Goal: Task Accomplishment & Management: Complete application form

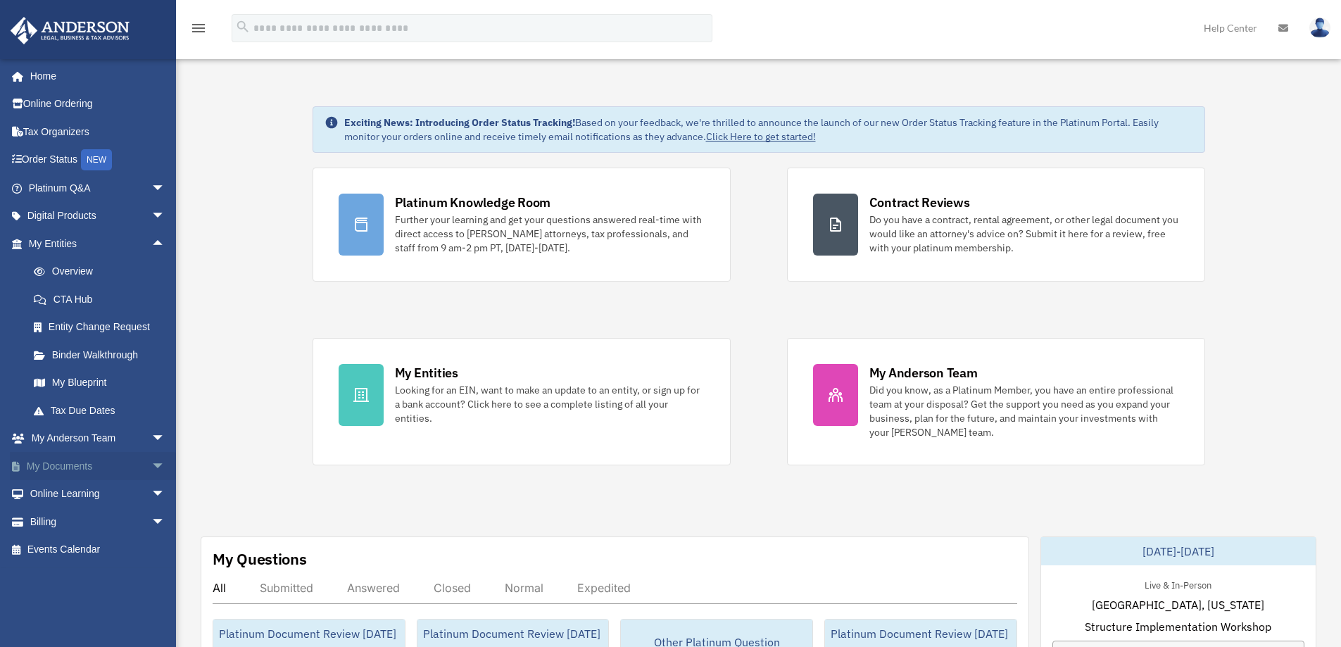
click at [153, 467] on span "arrow_drop_down" at bounding box center [165, 466] width 28 height 29
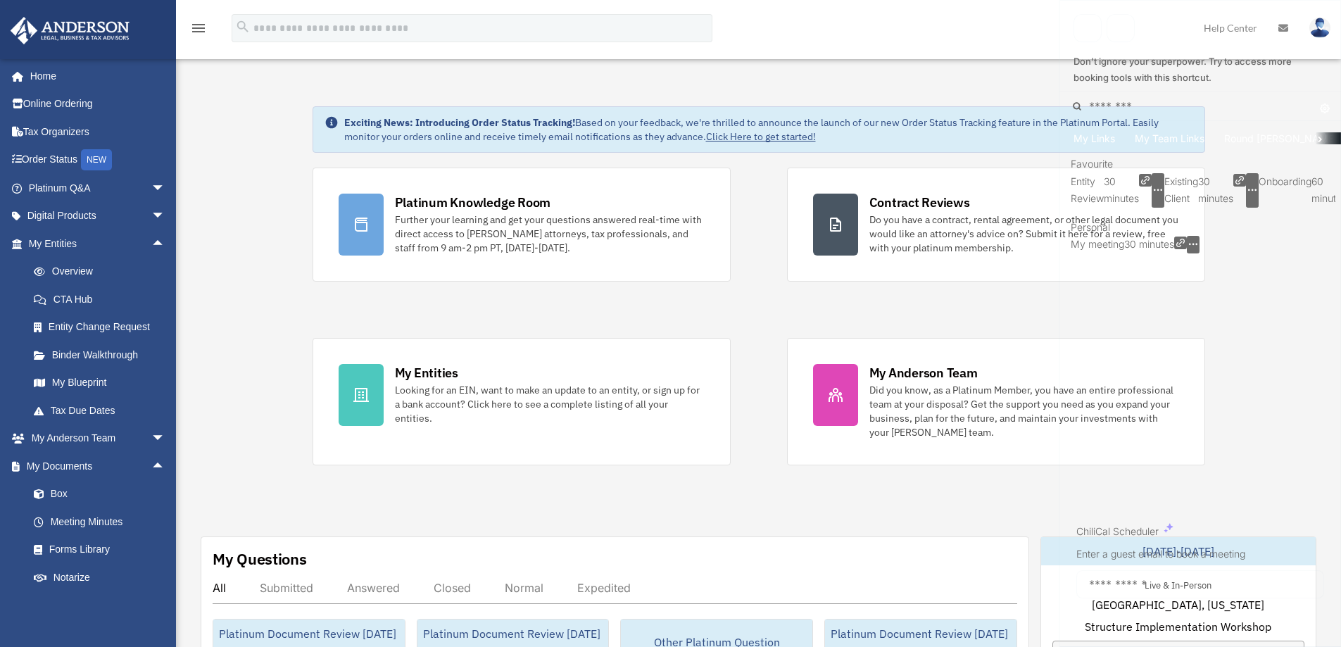
click at [1257, 195] on icon "button" at bounding box center [1252, 190] width 10 height 10
click at [1184, 253] on div "Personal My meeting 30 minutes" at bounding box center [1199, 236] width 259 height 34
click at [1319, 208] on li "Onboarding 60 minutes" at bounding box center [1314, 190] width 113 height 34
click at [1340, 195] on icon "button" at bounding box center [1365, 190] width 10 height 10
click at [1267, 313] on span "Copy single-use link" at bounding box center [1221, 307] width 91 height 18
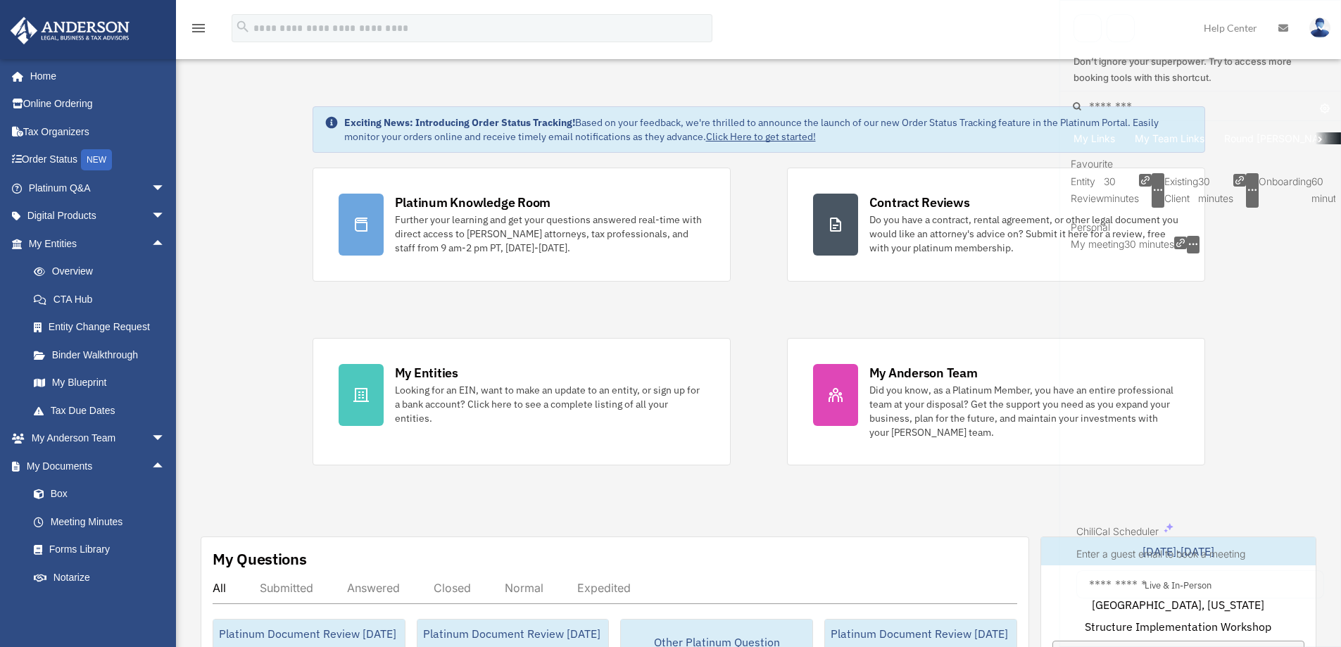
click at [744, 300] on div at bounding box center [529, 323] width 1059 height 647
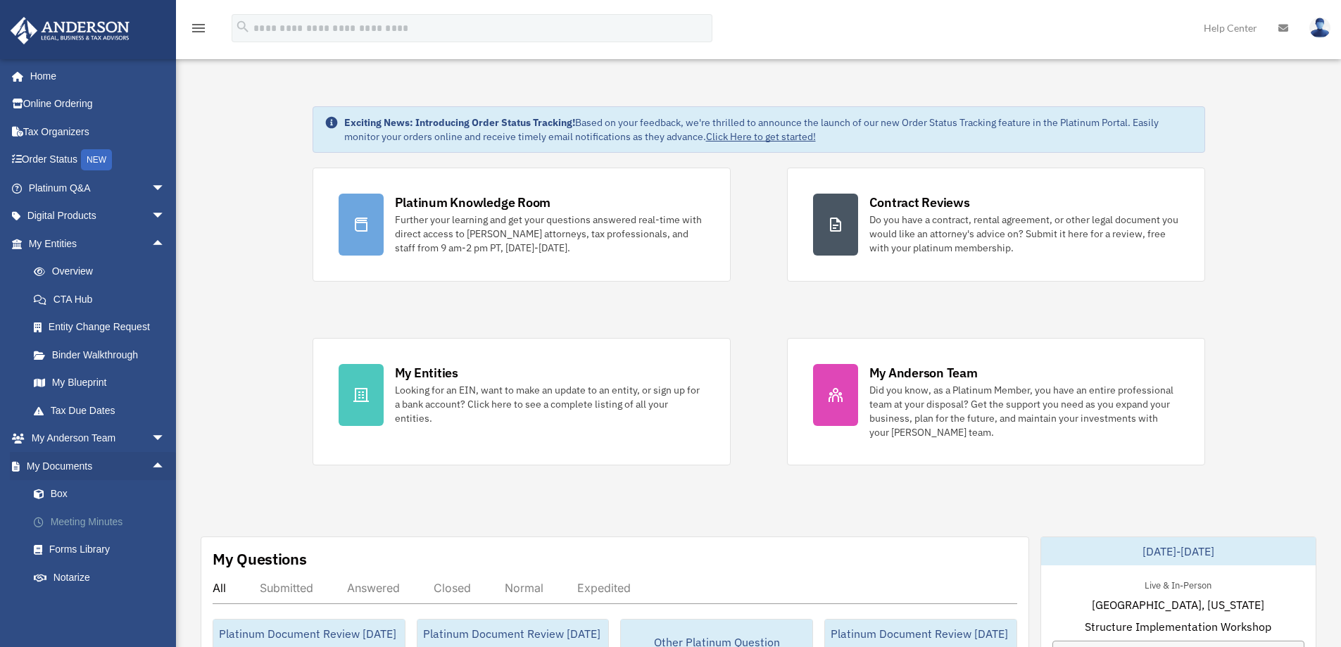
click at [87, 524] on link "Meeting Minutes" at bounding box center [103, 521] width 167 height 28
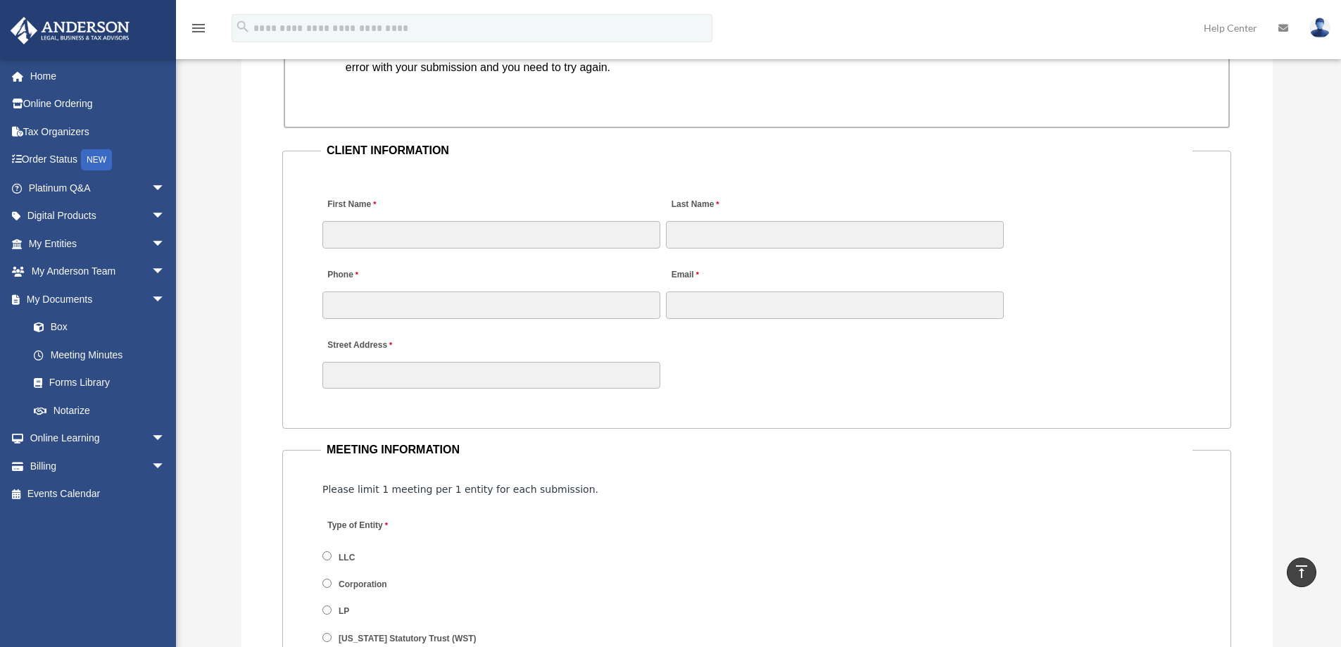
scroll to position [1407, 0]
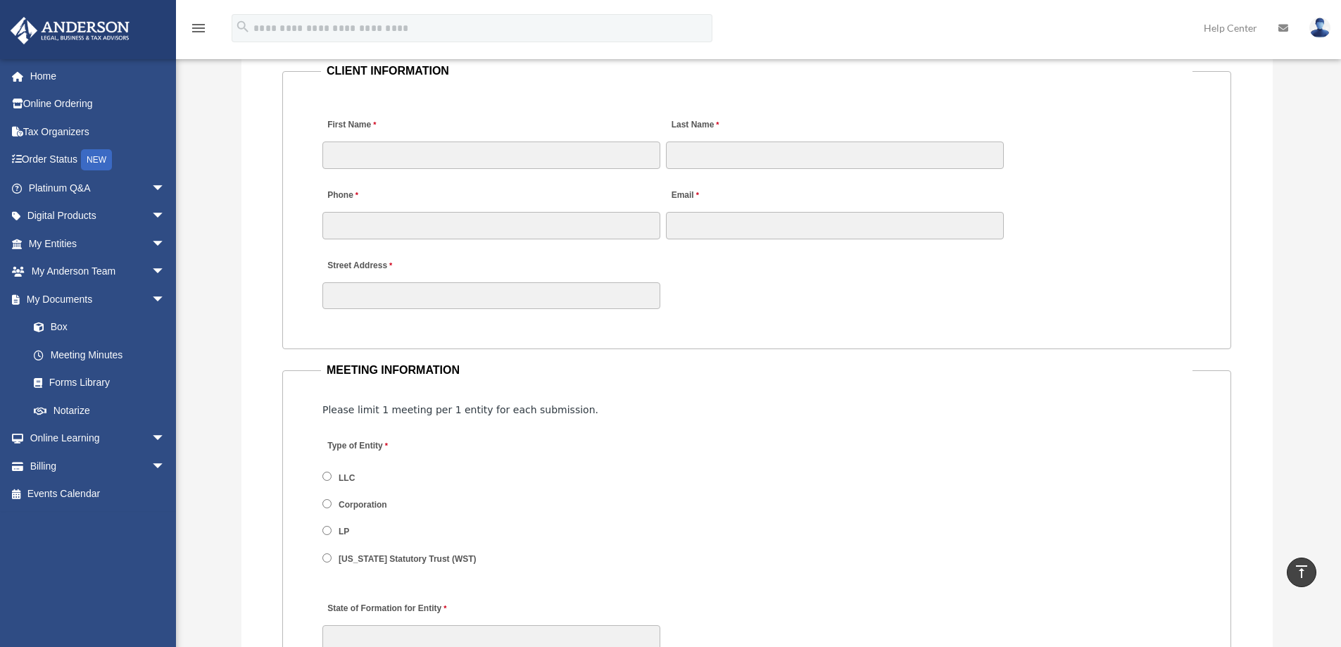
click at [338, 481] on label "LLC" at bounding box center [347, 477] width 26 height 13
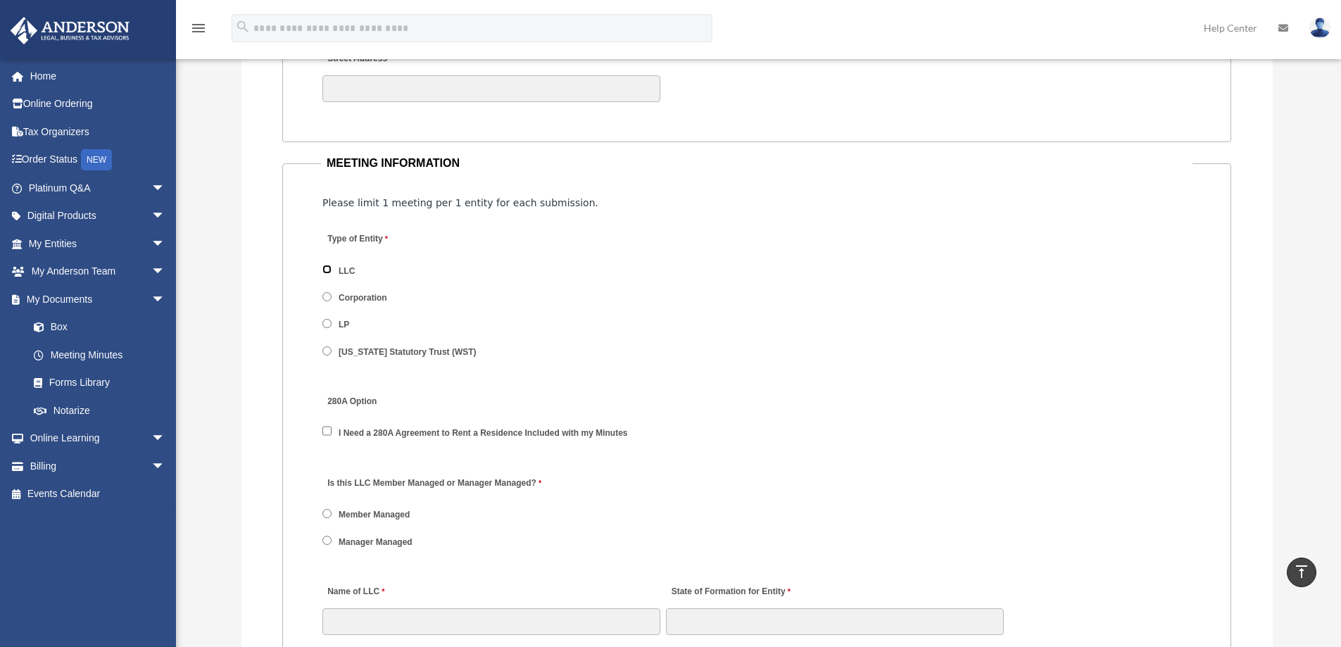
scroll to position [1689, 0]
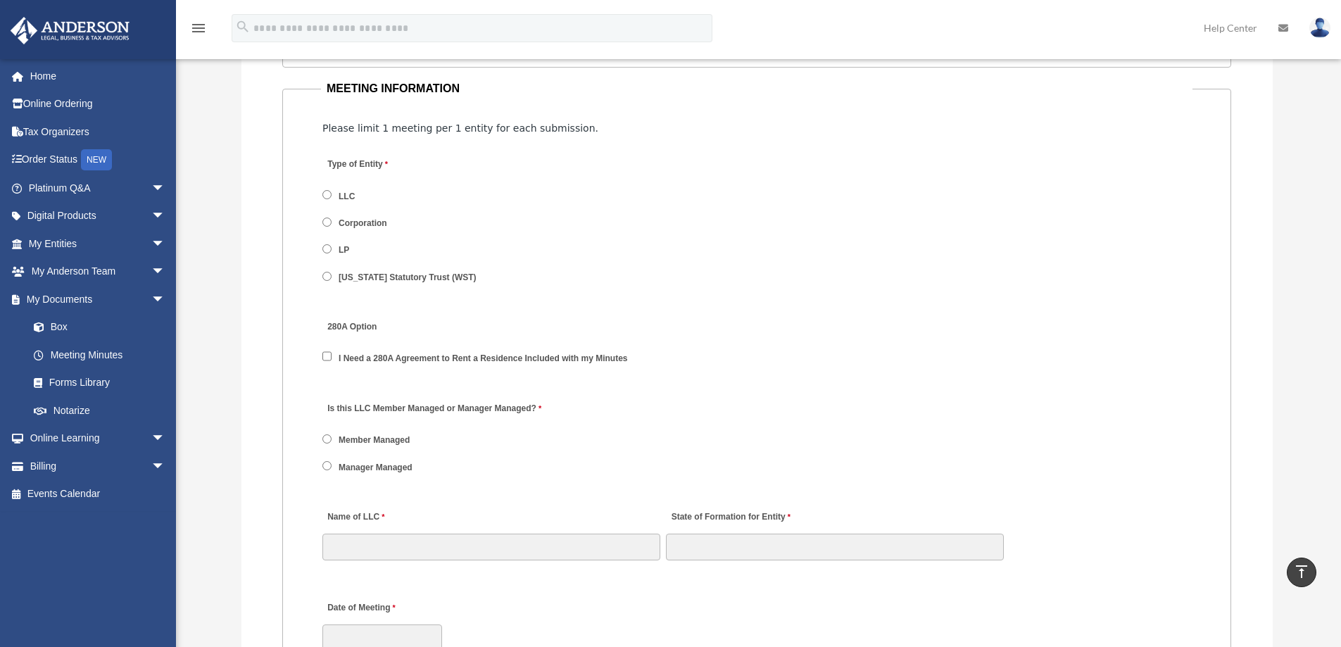
click at [379, 439] on label "Member Managed" at bounding box center [374, 440] width 81 height 13
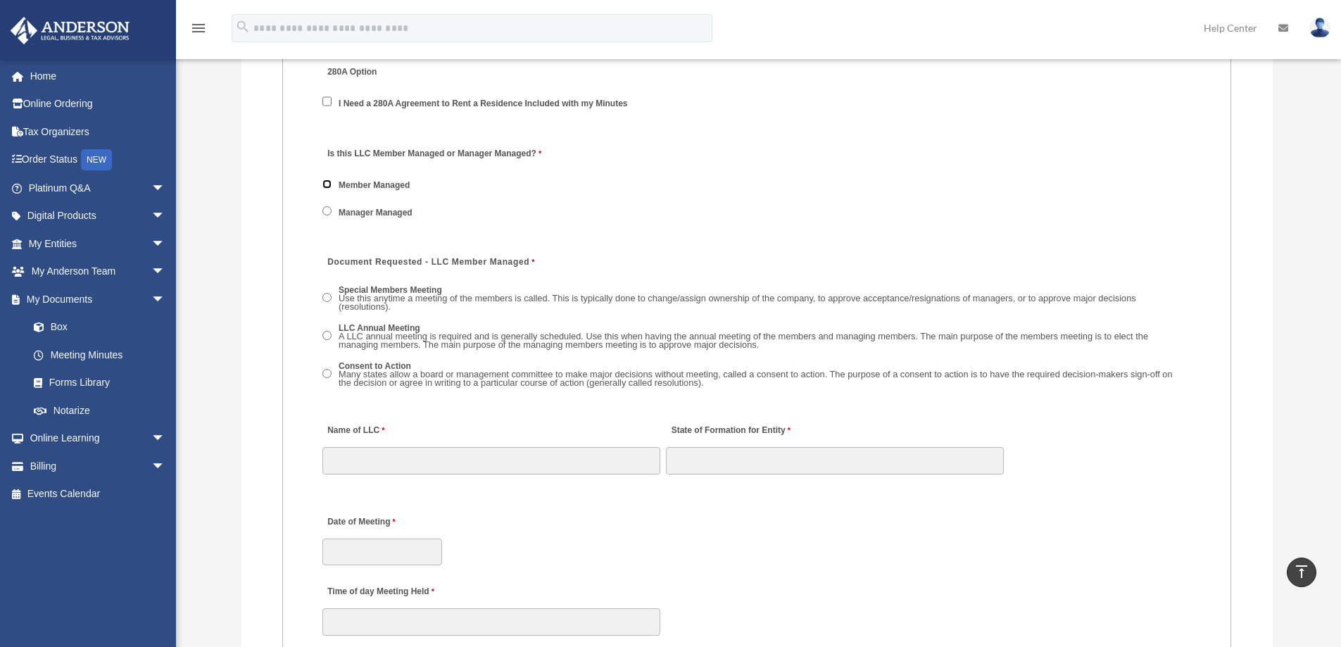
scroll to position [1970, 0]
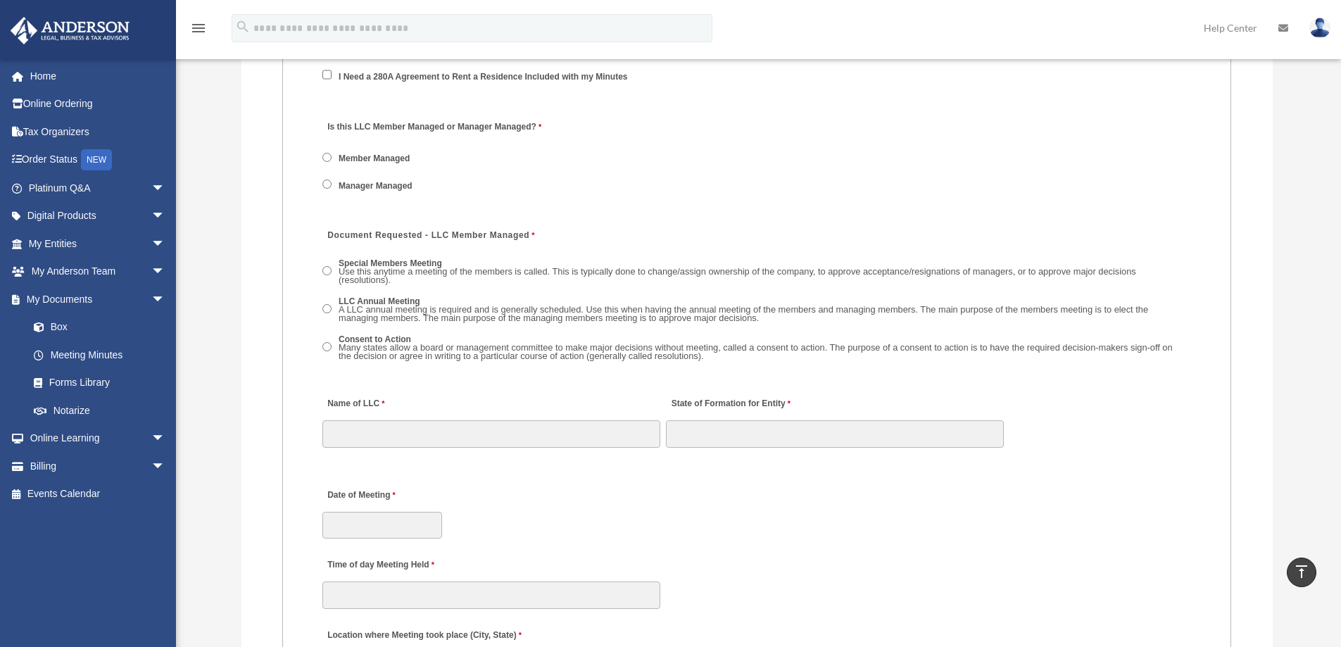
click at [862, 266] on span "Use this anytime a meeting of the members is called. This is typically done to …" at bounding box center [736, 276] width 797 height 20
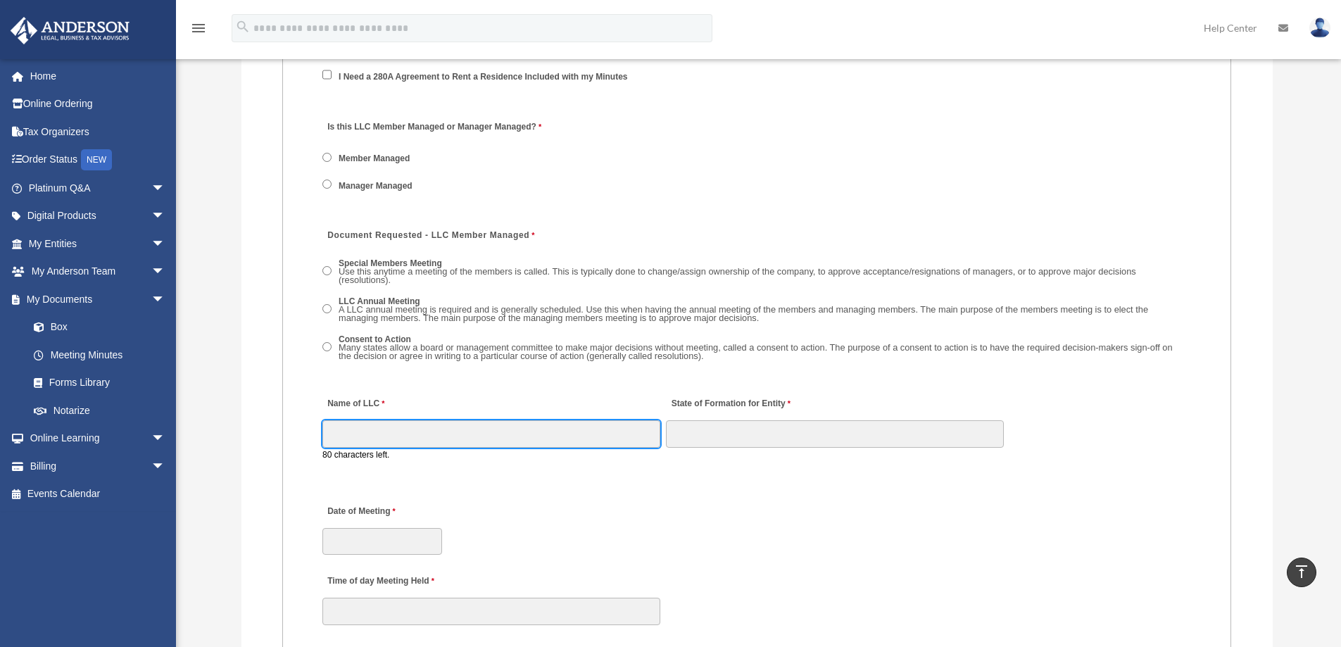
click at [491, 430] on input "Name of LLC" at bounding box center [491, 433] width 338 height 27
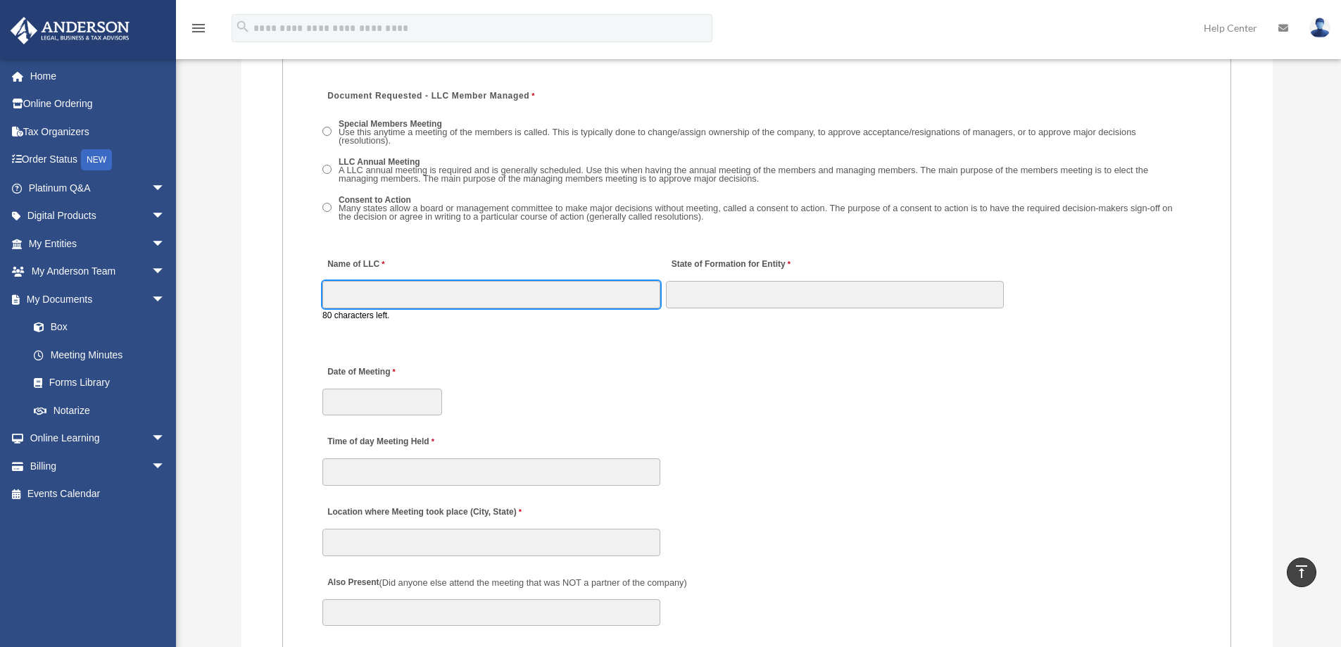
scroll to position [2111, 0]
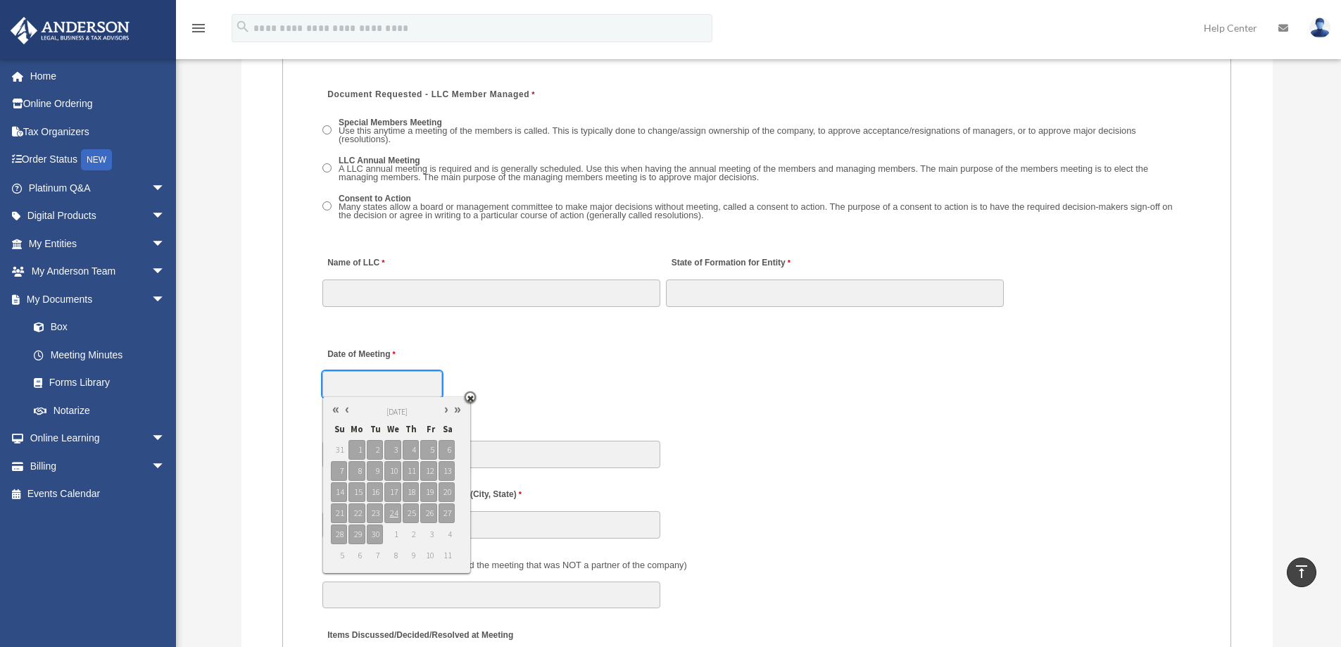
click at [842, 357] on div "Date of Meeting" at bounding box center [756, 368] width 871 height 62
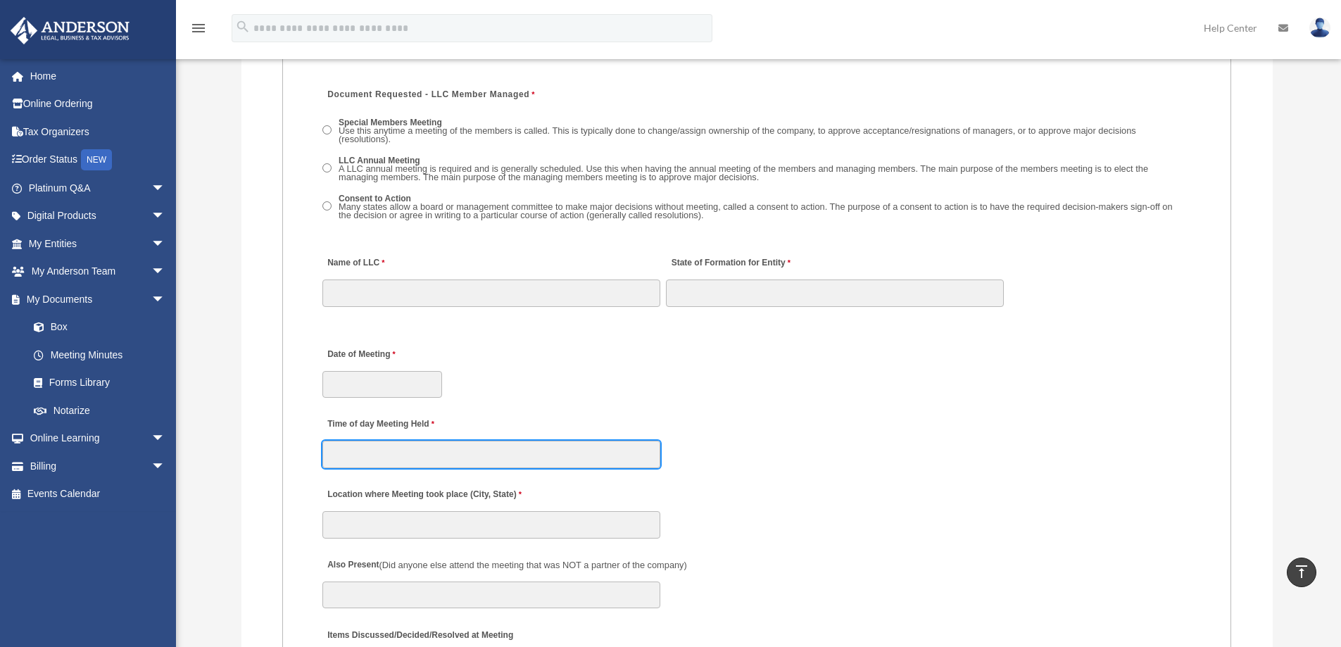
click at [449, 454] on input "Time of day Meeting Held" at bounding box center [491, 454] width 338 height 27
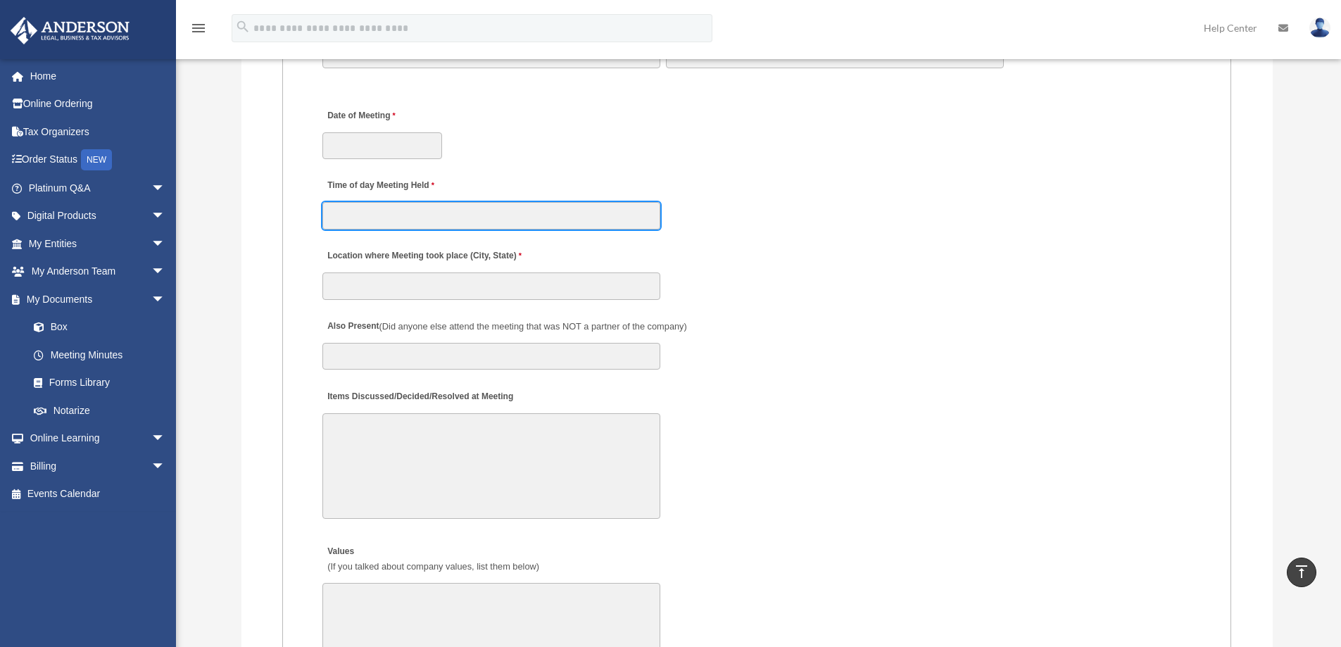
scroll to position [2393, 0]
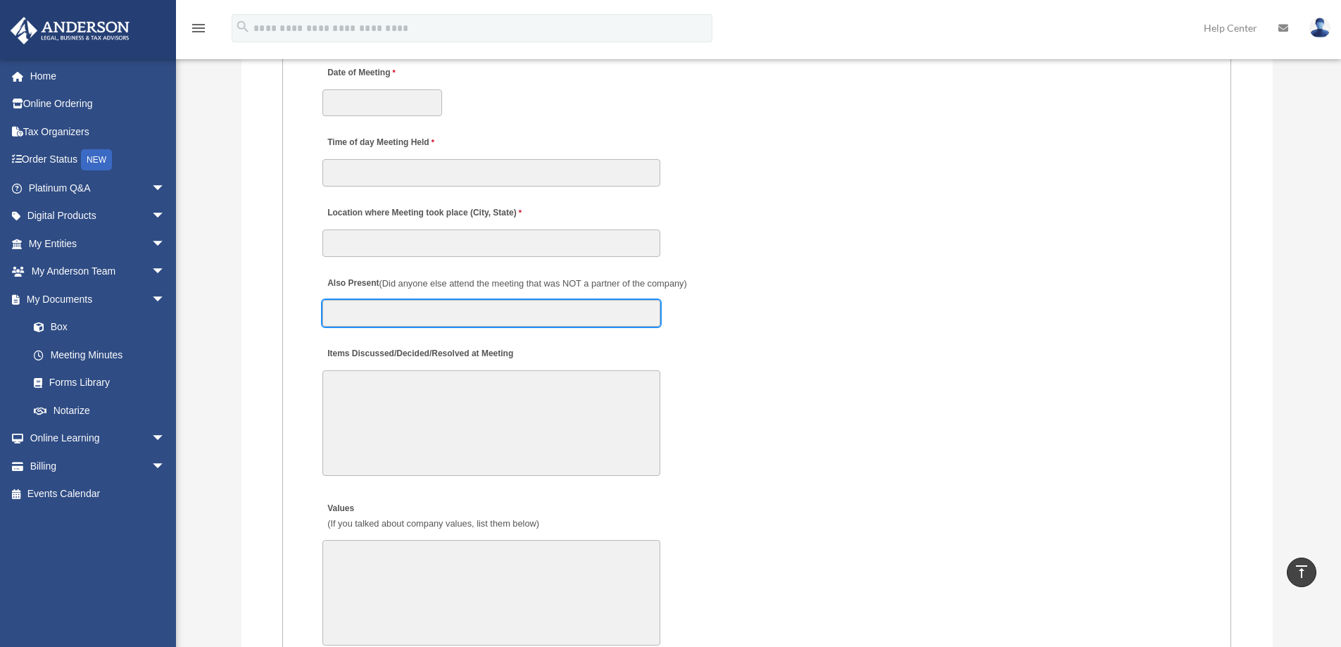
click at [597, 310] on input "Also Present (Did anyone else attend the meeting that was NOT a partner of the …" at bounding box center [491, 313] width 338 height 27
click at [614, 396] on textarea "Items Discussed/Decided/Resolved at Meeting" at bounding box center [491, 423] width 338 height 106
click at [602, 303] on input "Also Present (Did anyone else attend the meeting that was NOT a partner of the …" at bounding box center [491, 313] width 338 height 27
click at [594, 406] on textarea "Items Discussed/Decided/Resolved at Meeting" at bounding box center [491, 423] width 338 height 106
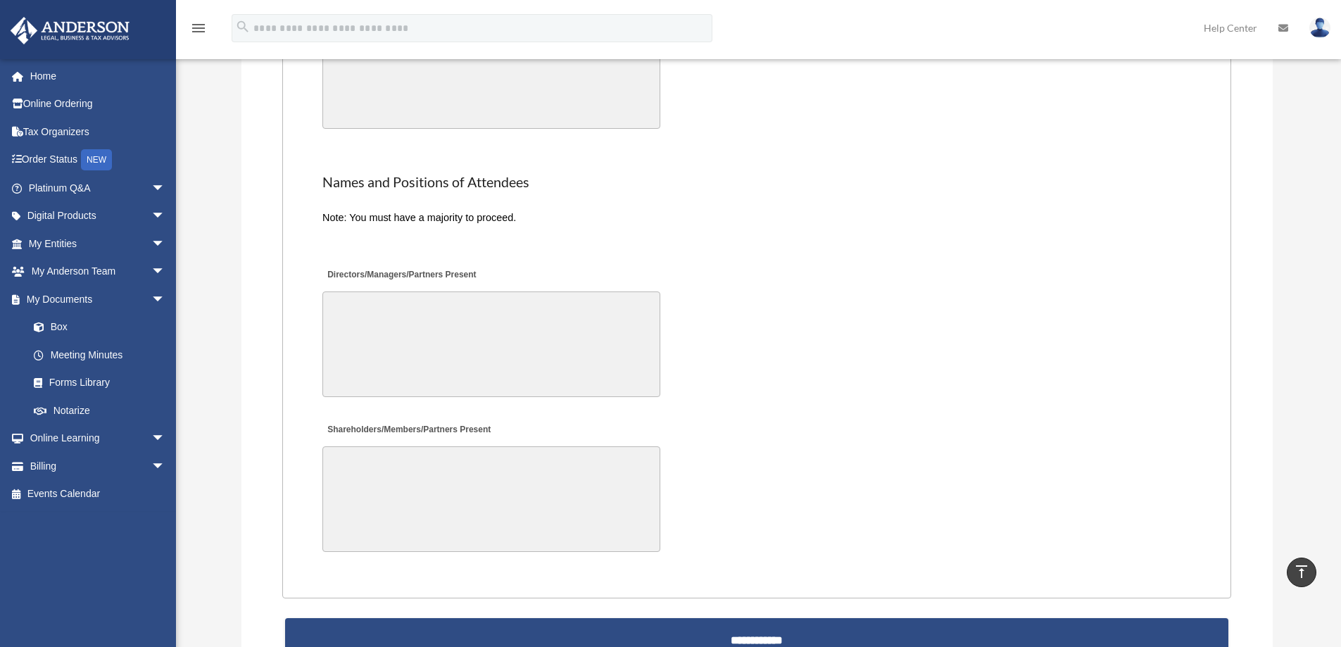
scroll to position [3167, 0]
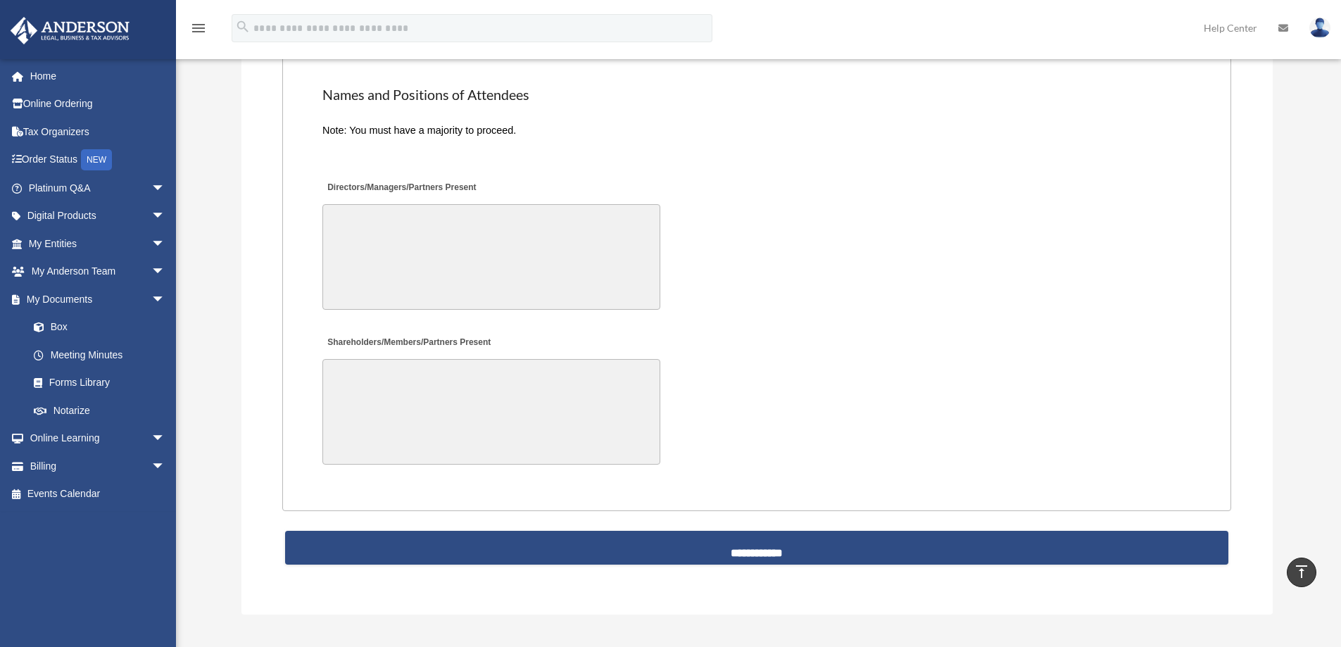
click at [419, 224] on textarea "Directors/Managers/Partners Present" at bounding box center [491, 257] width 338 height 106
click at [455, 226] on textarea "Directors/Managers/Partners Present" at bounding box center [491, 257] width 338 height 106
click at [420, 381] on textarea "Shareholders/Members/Partners Present" at bounding box center [491, 412] width 338 height 106
click at [494, 375] on textarea "Shareholders/Members/Partners Present" at bounding box center [491, 412] width 338 height 106
click at [487, 231] on textarea "Directors/Managers/Partners Present" at bounding box center [491, 257] width 338 height 106
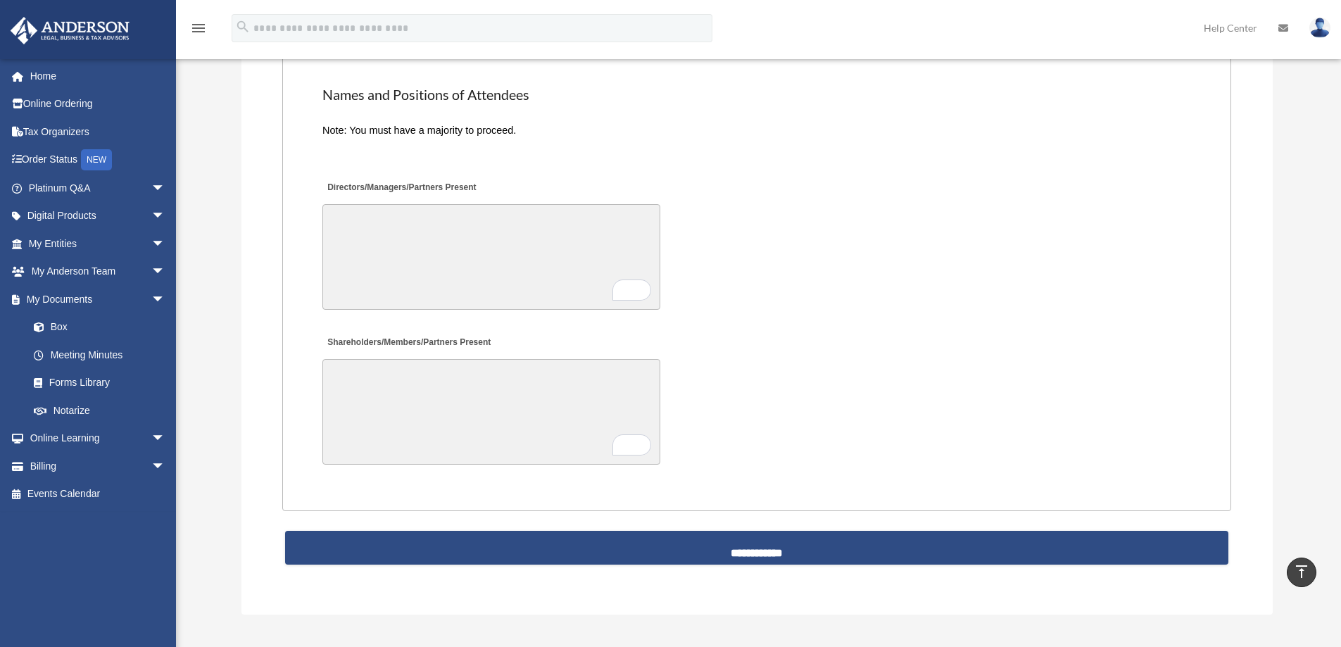
click at [476, 419] on textarea "Shareholders/Members/Partners Present" at bounding box center [491, 412] width 338 height 106
click at [609, 390] on textarea "Shareholders/Members/Partners Present" at bounding box center [491, 412] width 338 height 106
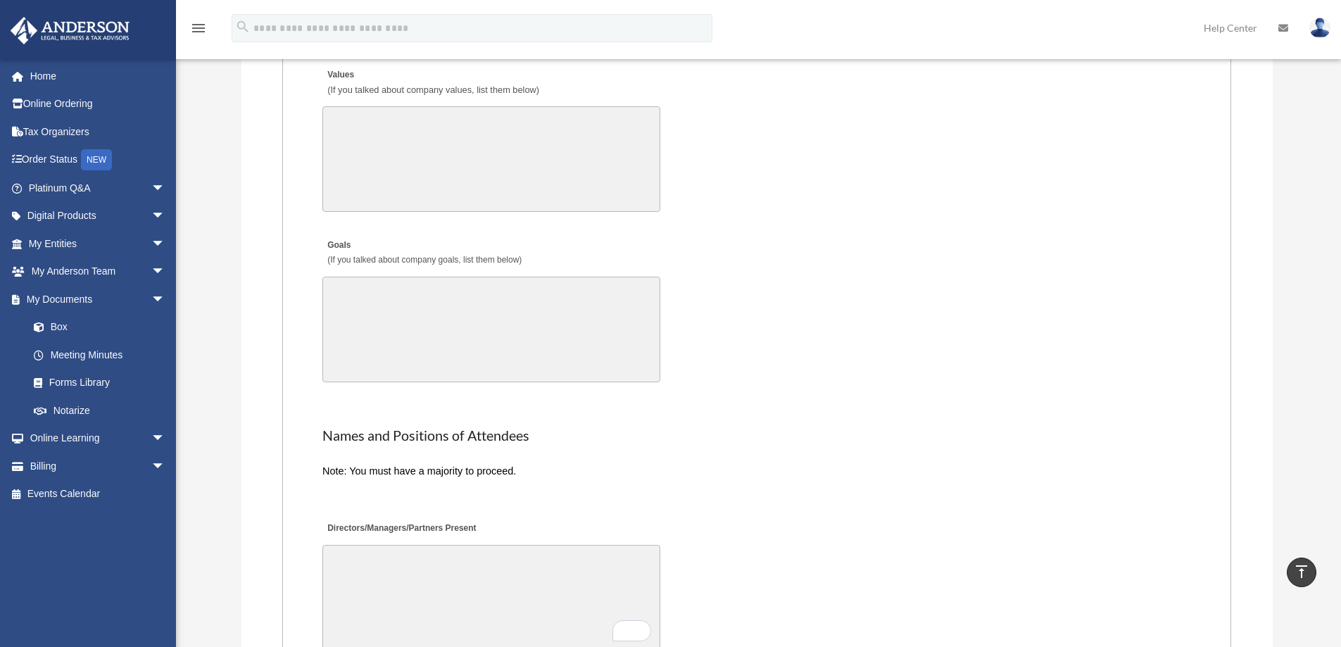
scroll to position [2815, 0]
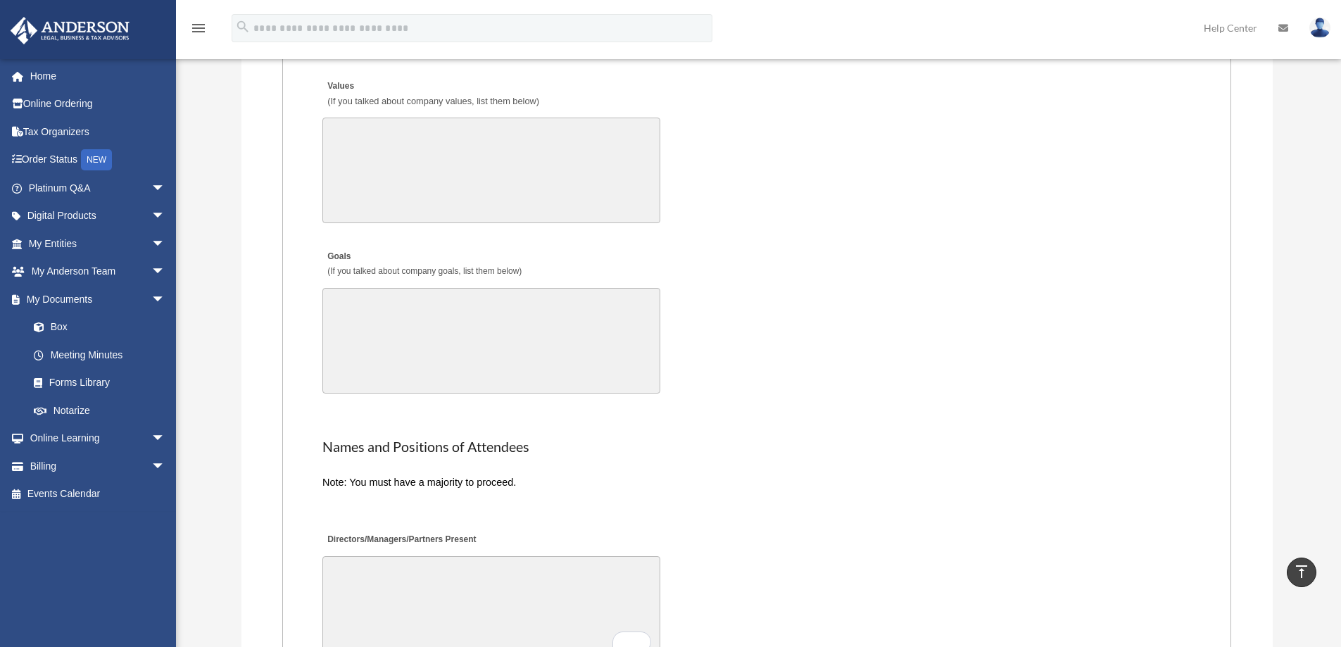
click at [440, 124] on textarea "Values (If you talked about company values, list them below)" at bounding box center [491, 171] width 338 height 106
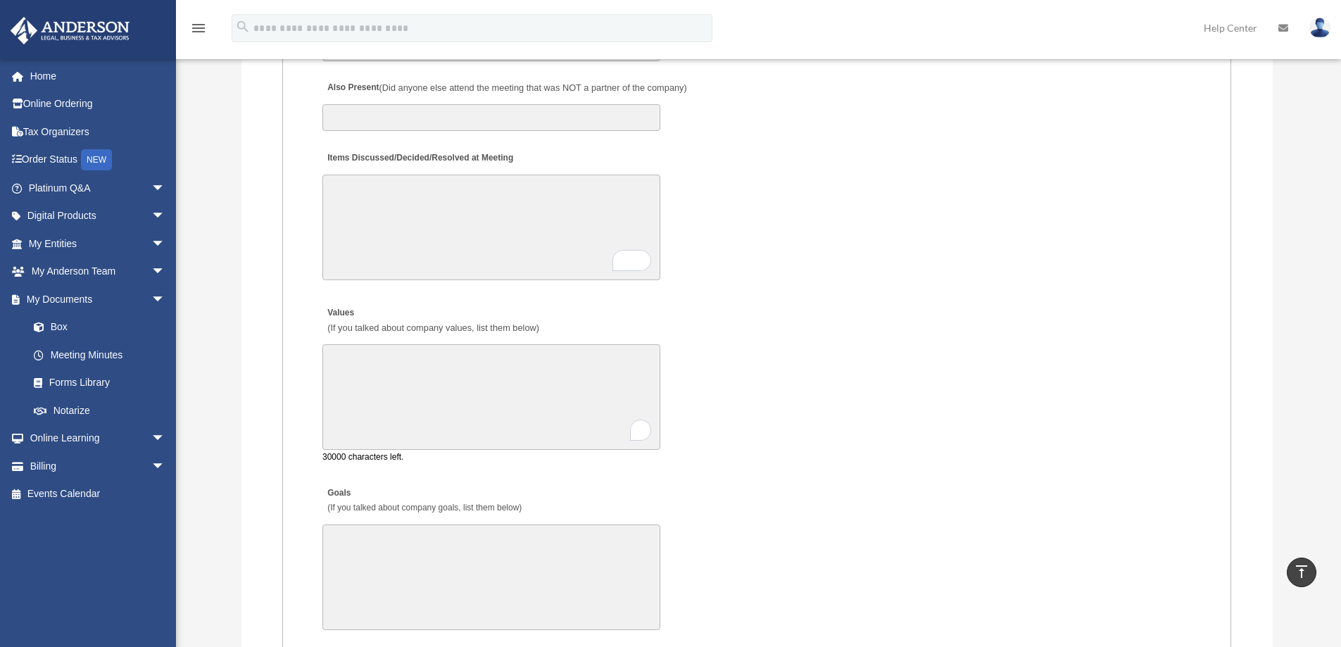
scroll to position [2463, 0]
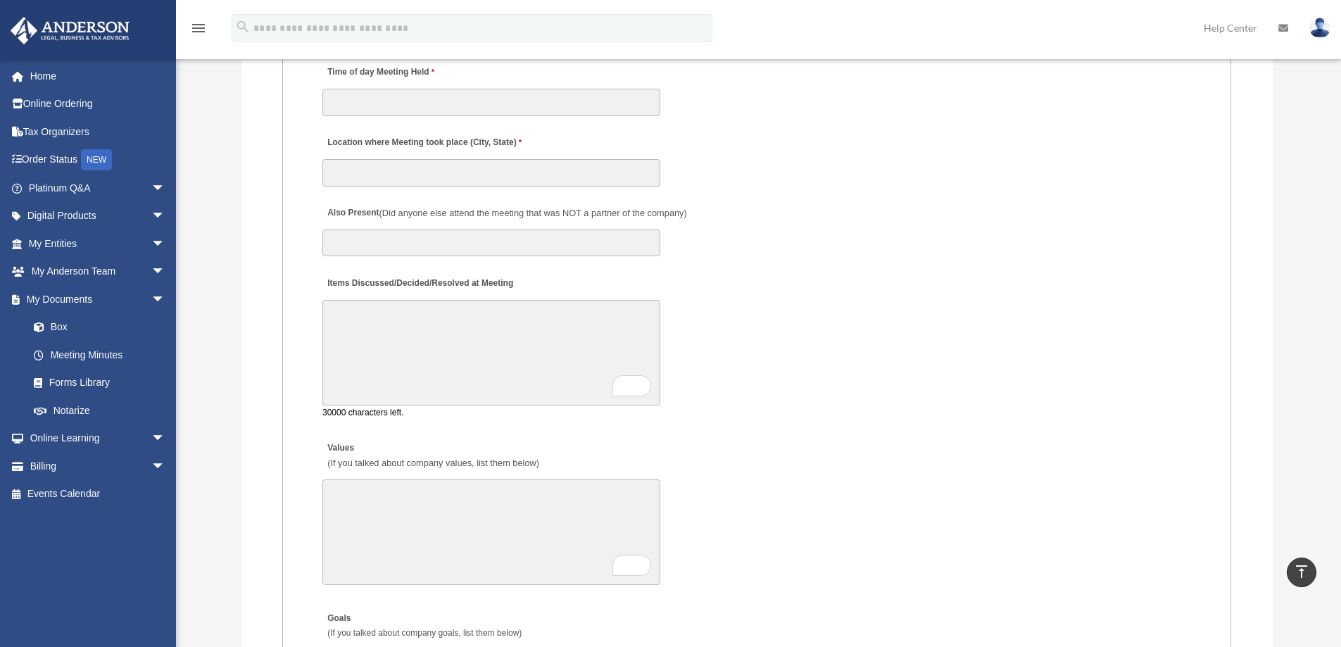
click at [540, 301] on textarea "Items Discussed/Decided/Resolved at Meeting" at bounding box center [491, 353] width 338 height 106
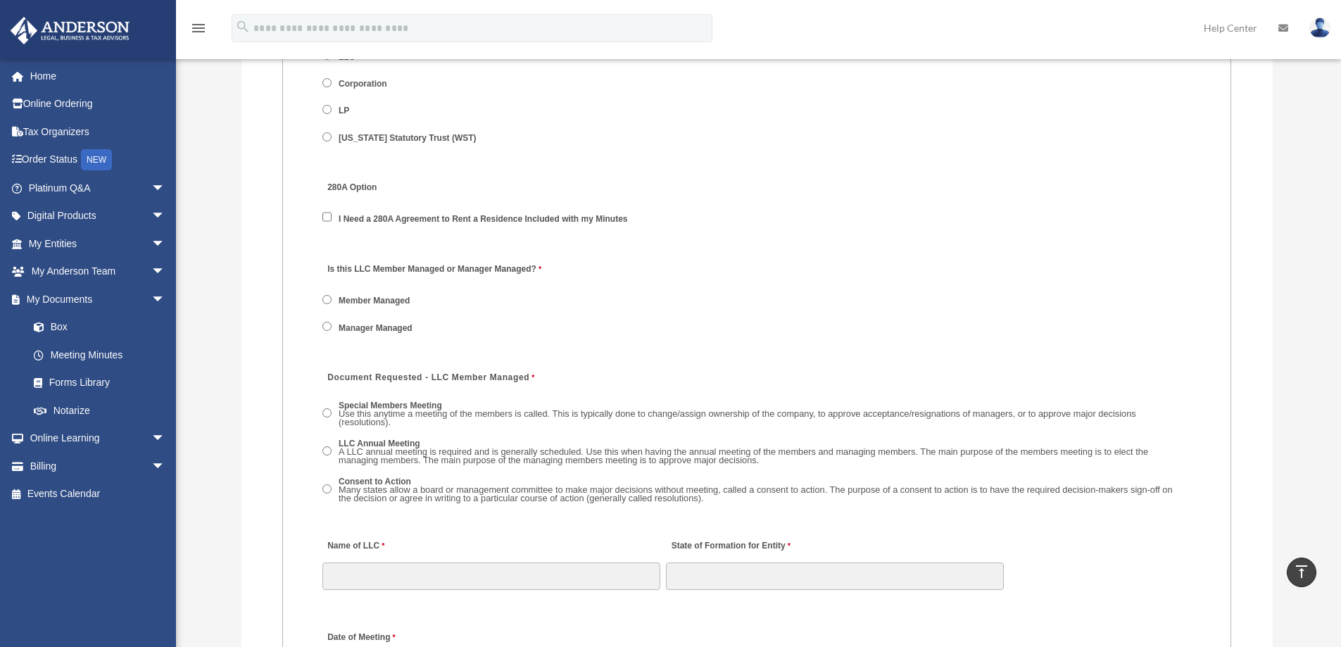
scroll to position [1830, 0]
click at [370, 328] on label "Manager Managed" at bounding box center [375, 326] width 83 height 13
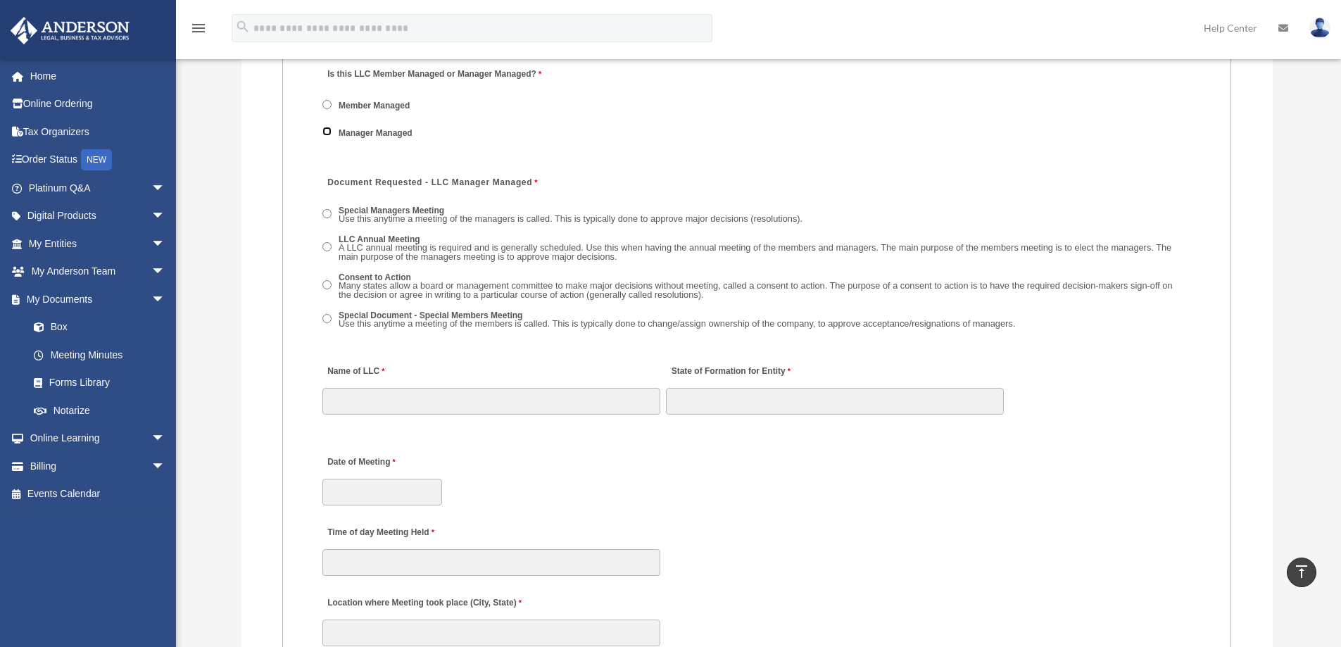
scroll to position [2041, 0]
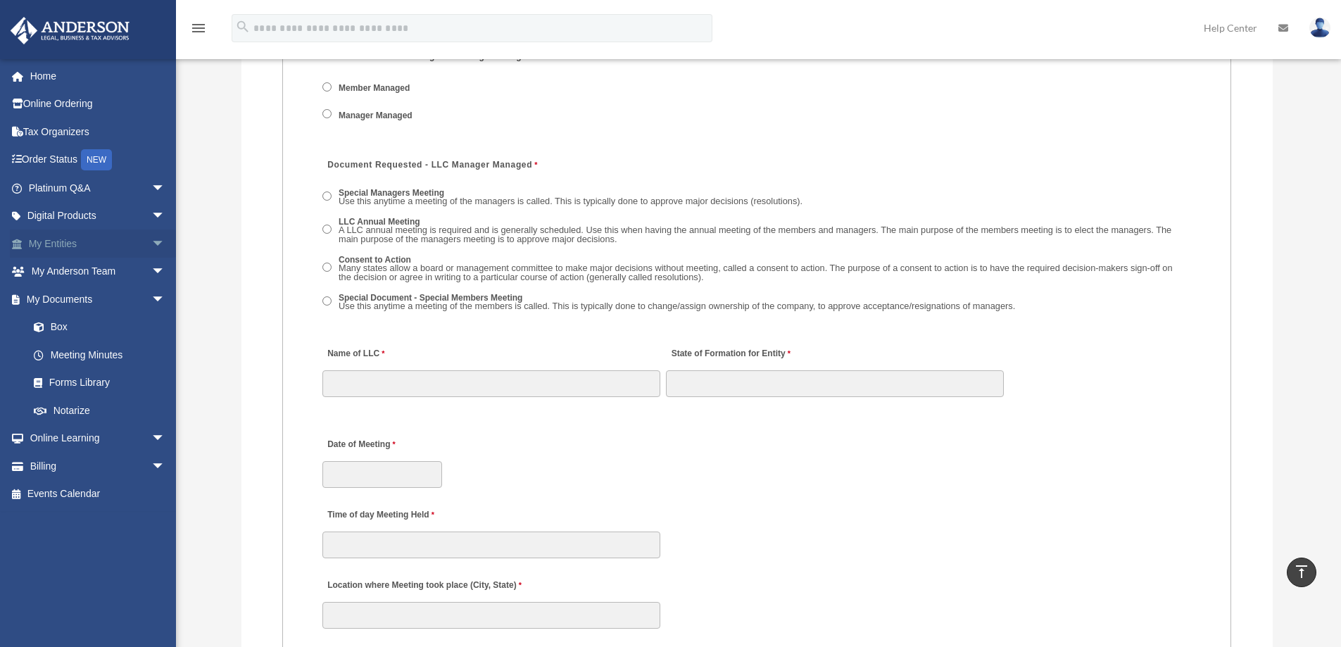
click at [151, 241] on span "arrow_drop_down" at bounding box center [165, 243] width 28 height 29
